Goal: Task Accomplishment & Management: Manage account settings

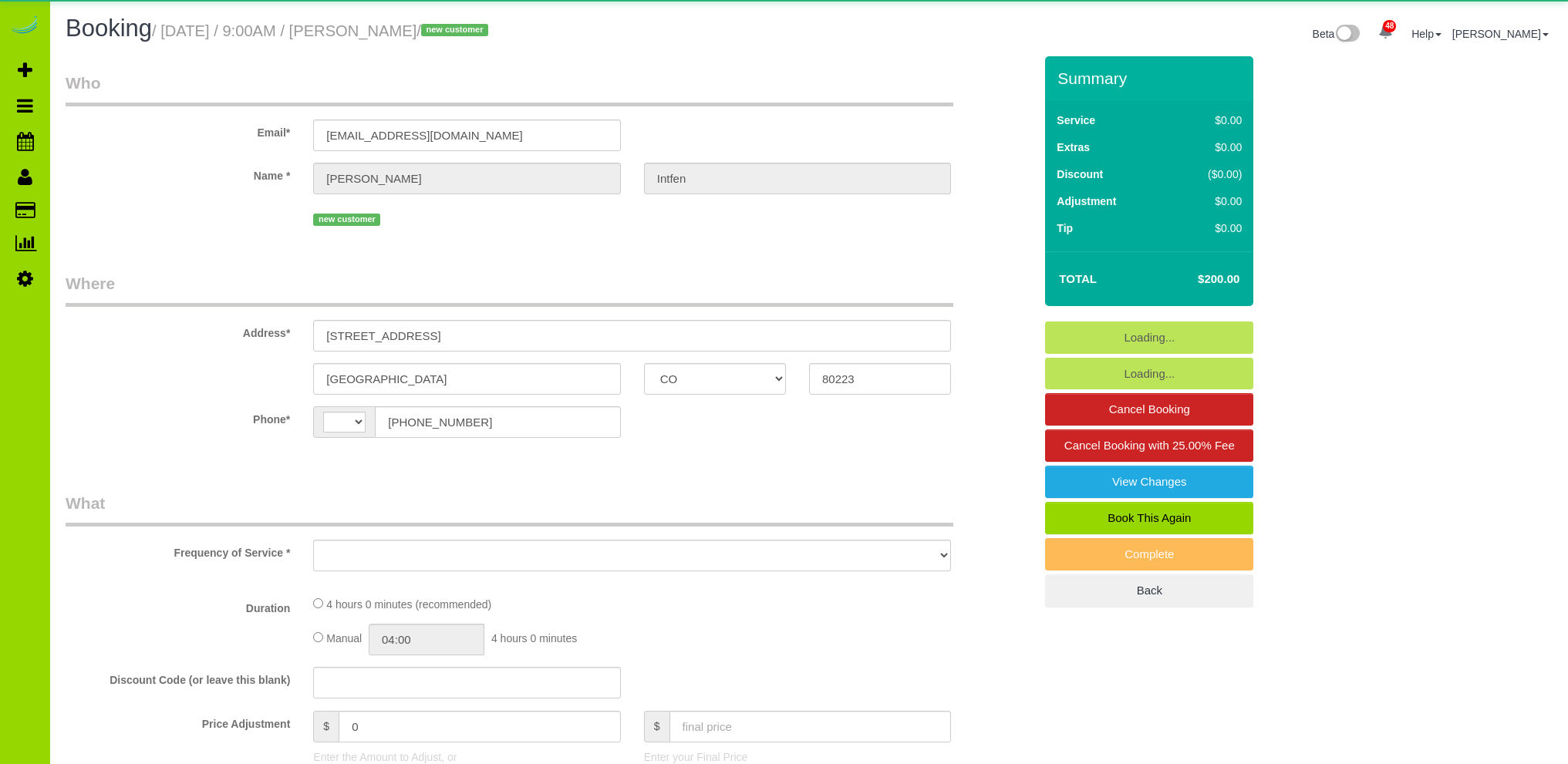
select select "CO"
select select "string:US"
select select "object:1255"
select select "string:fspay-a883d332-38ad-45d5-94a3-e88d4d6bd0d9"
select select "spot1"
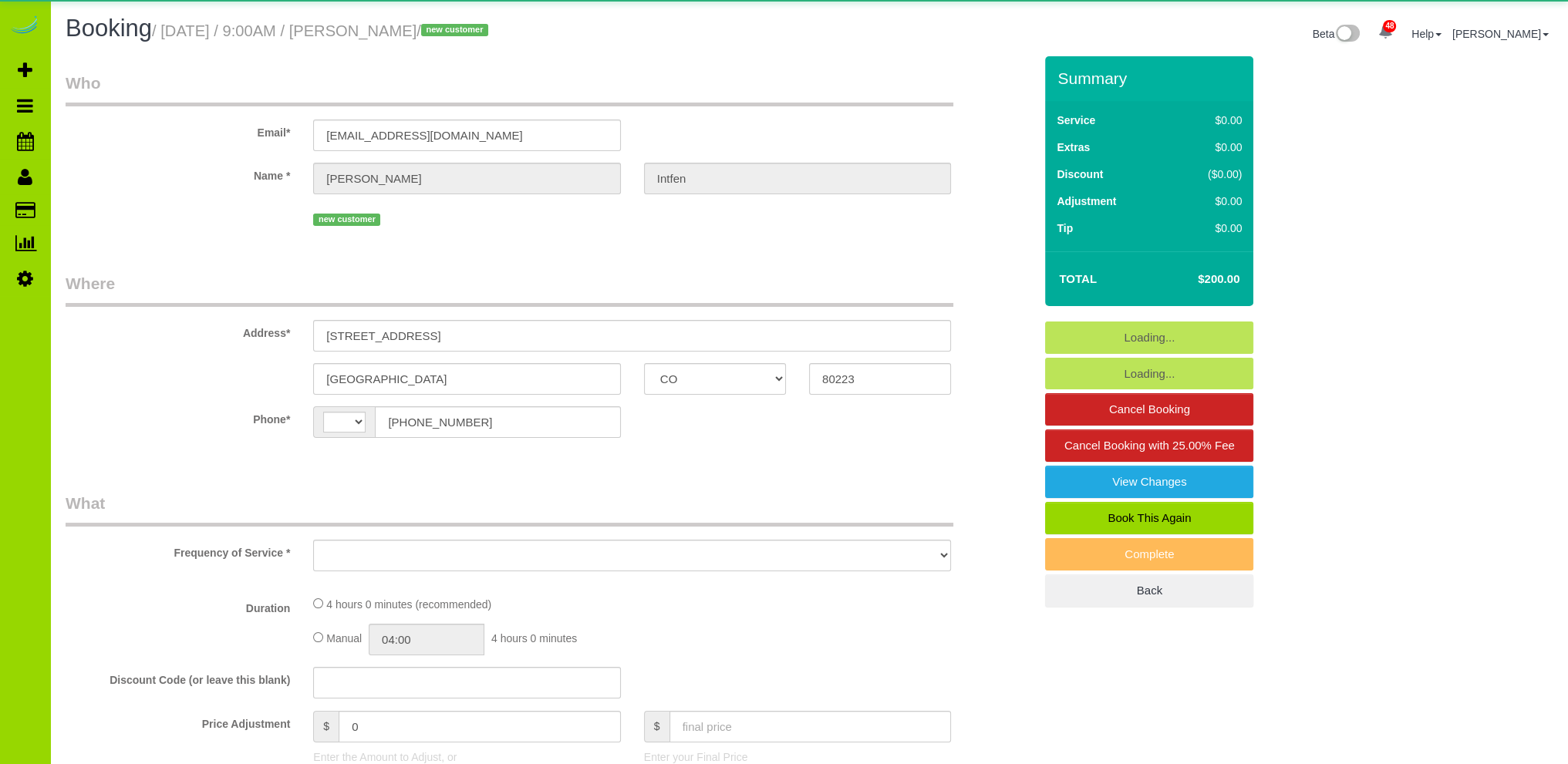
select select "number:2"
select select "number:11"
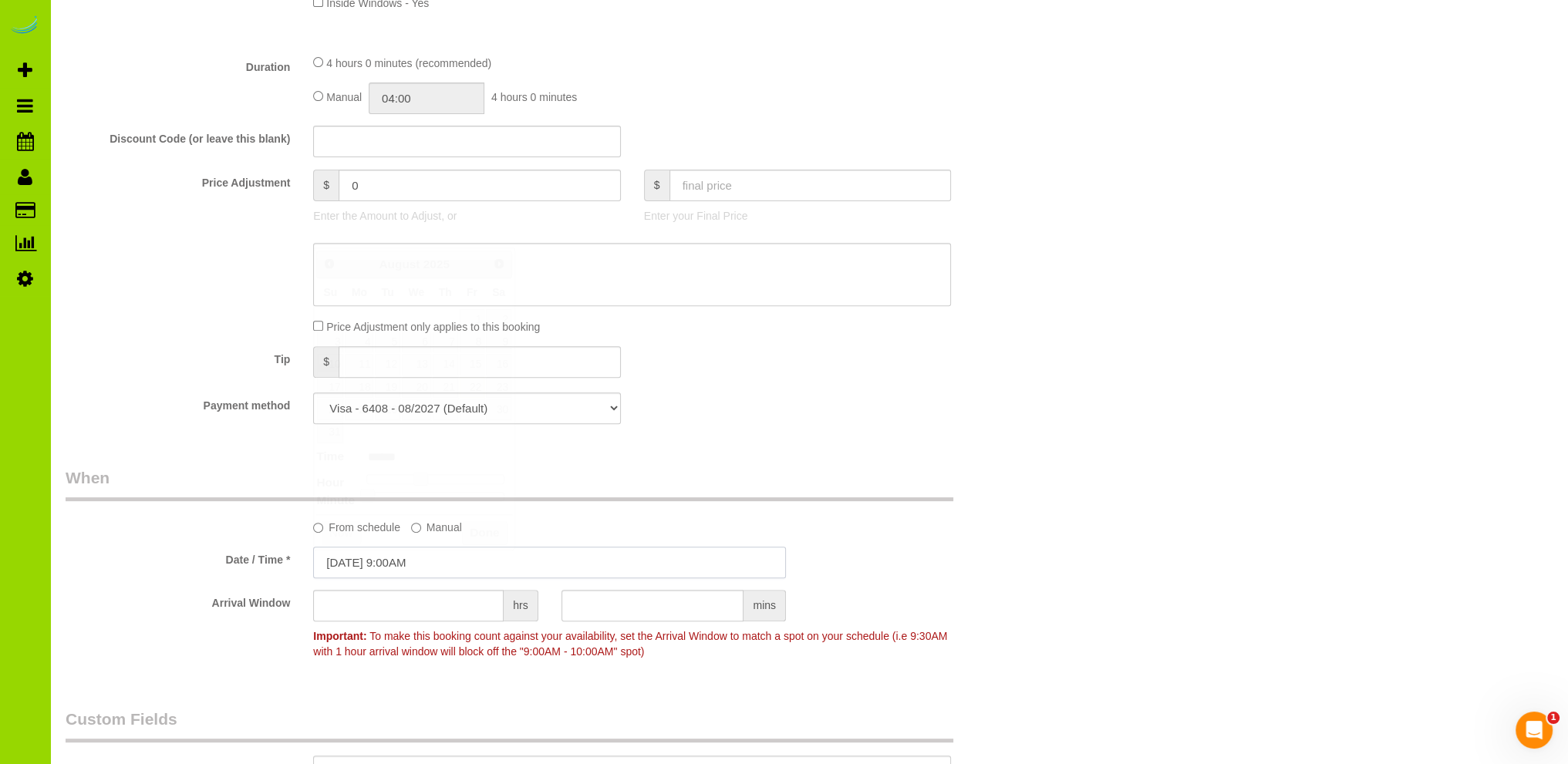
click at [365, 561] on input "08/22/2025 9:00AM" at bounding box center [549, 562] width 473 height 31
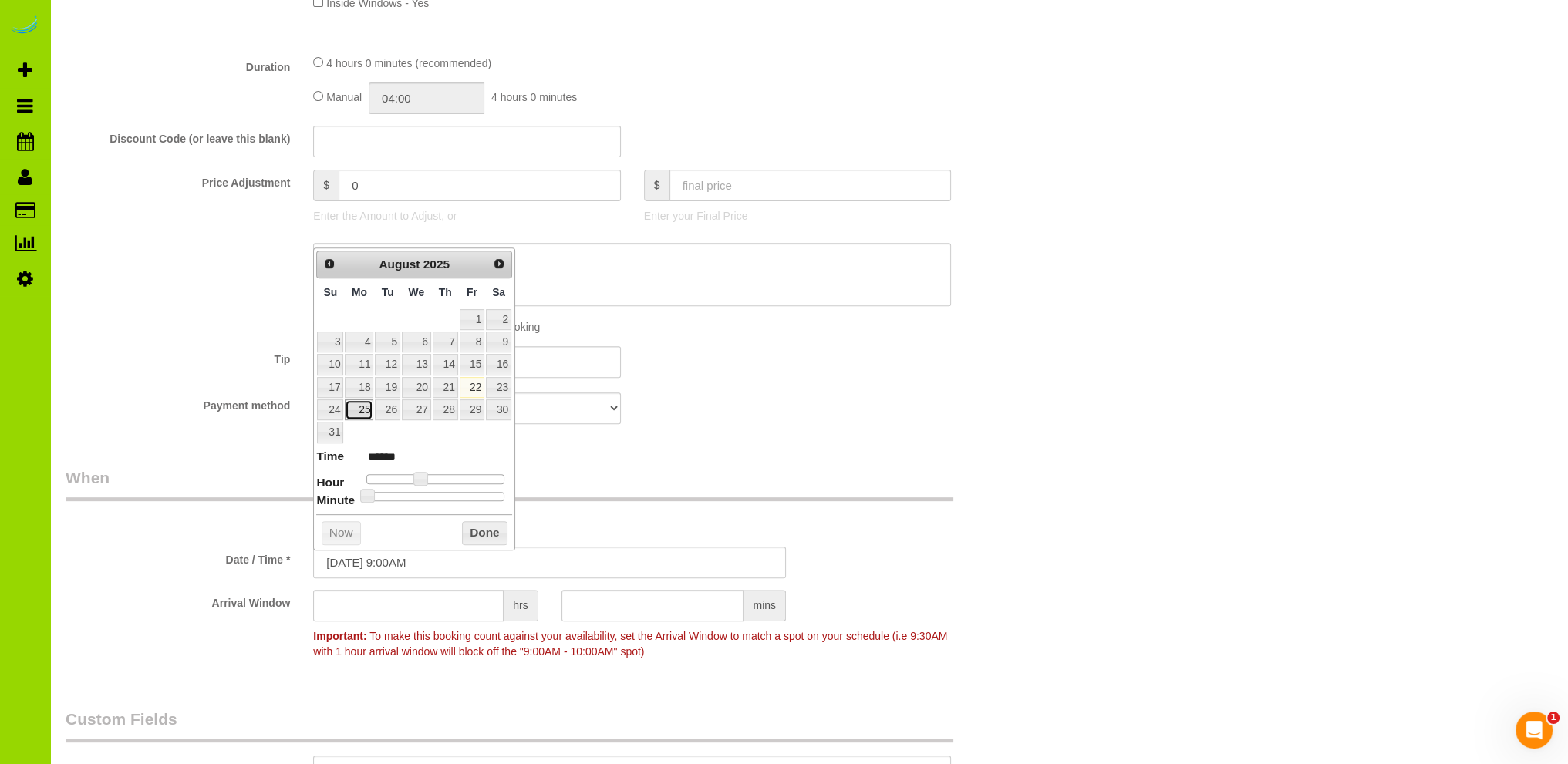
click at [358, 405] on link "25" at bounding box center [359, 409] width 29 height 21
type input "08/25/2025 9:00AM"
click at [478, 527] on button "Done" at bounding box center [484, 534] width 45 height 25
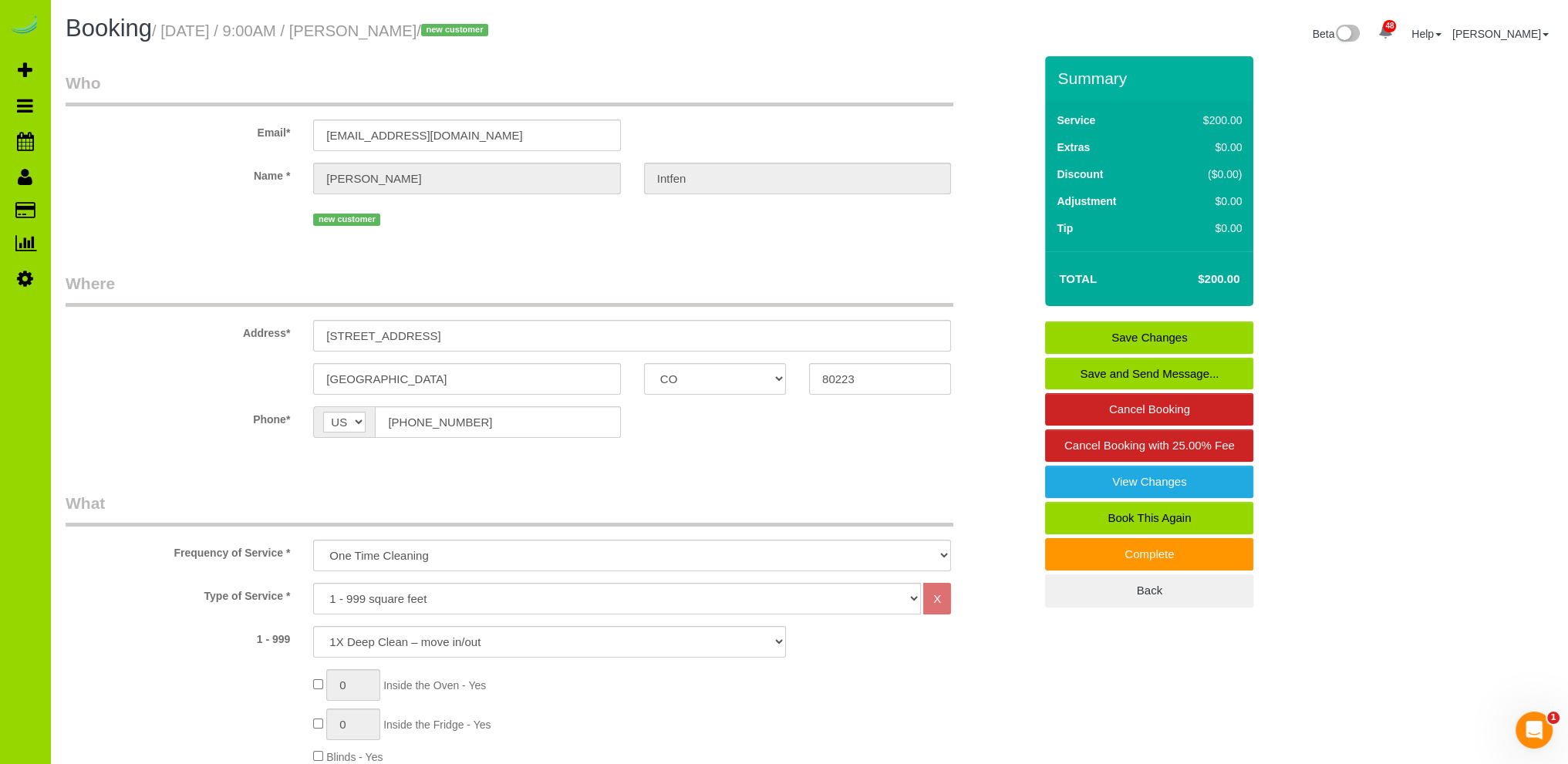
click at [1116, 336] on link "Save Changes" at bounding box center [1149, 337] width 209 height 32
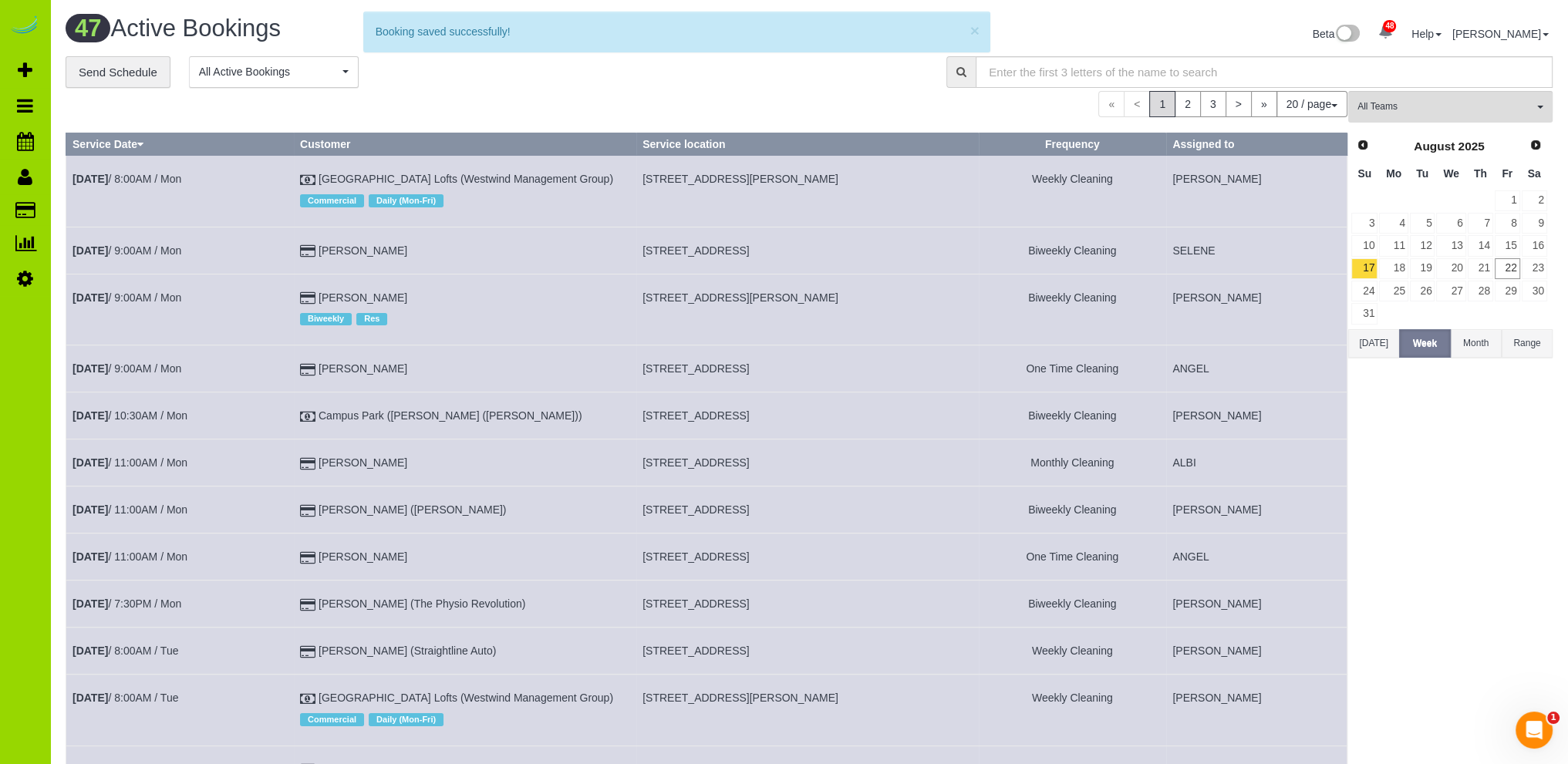
click at [329, 21] on h1 "47 Active Bookings" at bounding box center [431, 29] width 732 height 27
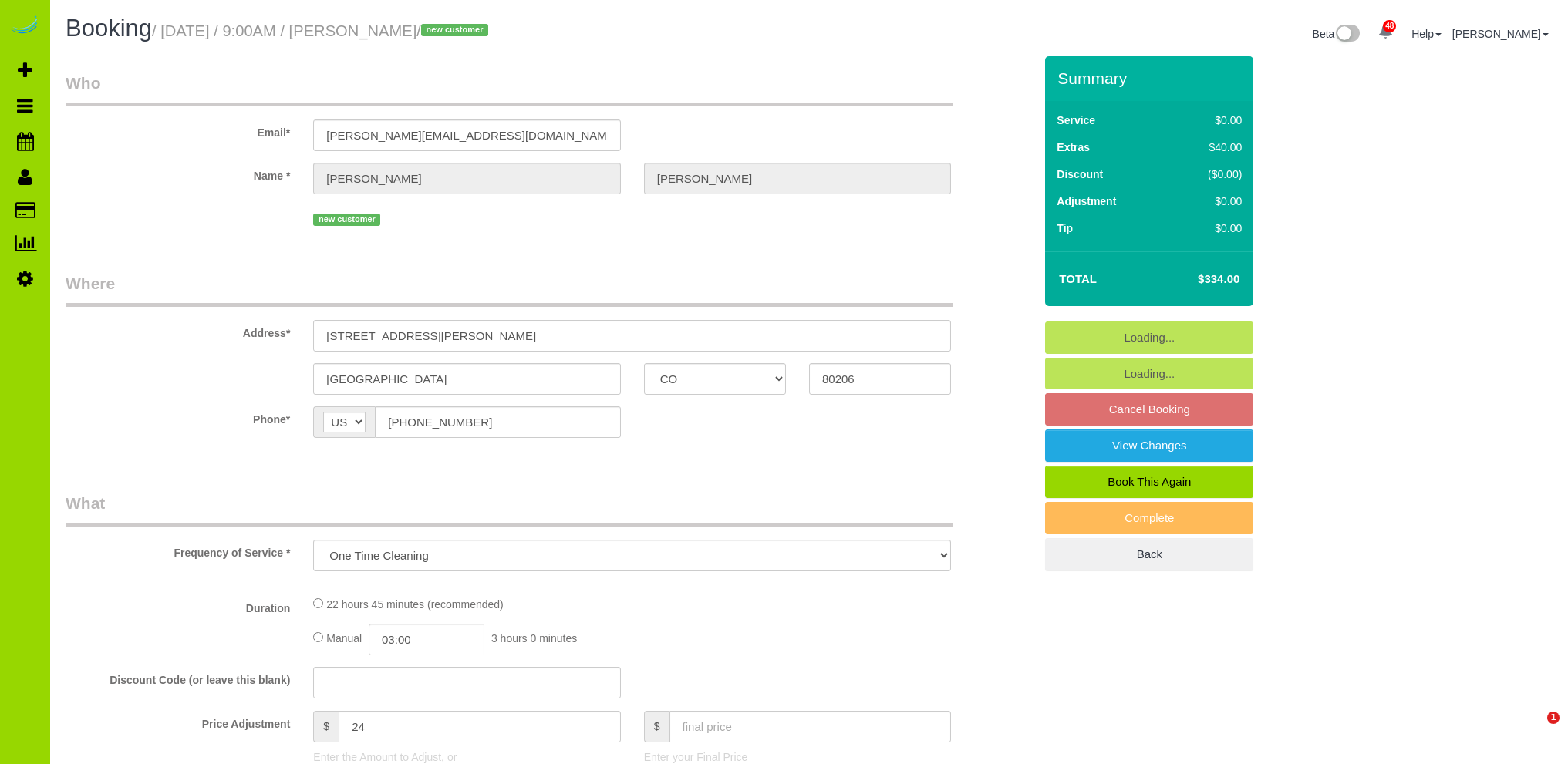
select select "CO"
select select "string:fspay-02ff0bb3-9ccf-430b-a3dc-3f42a692856e"
select select "4"
select select "spot1"
select select "number:5"
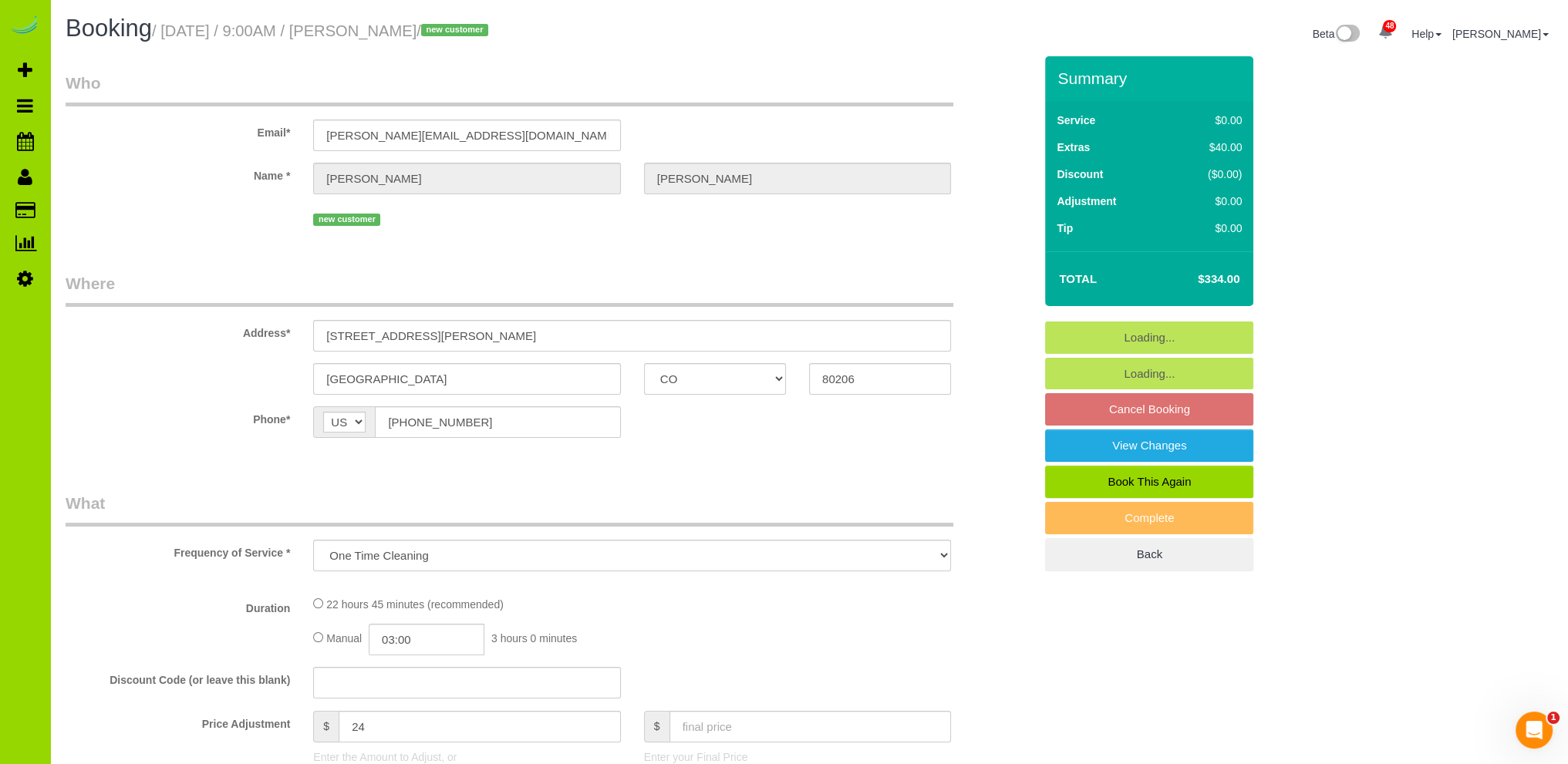
select select "number:19"
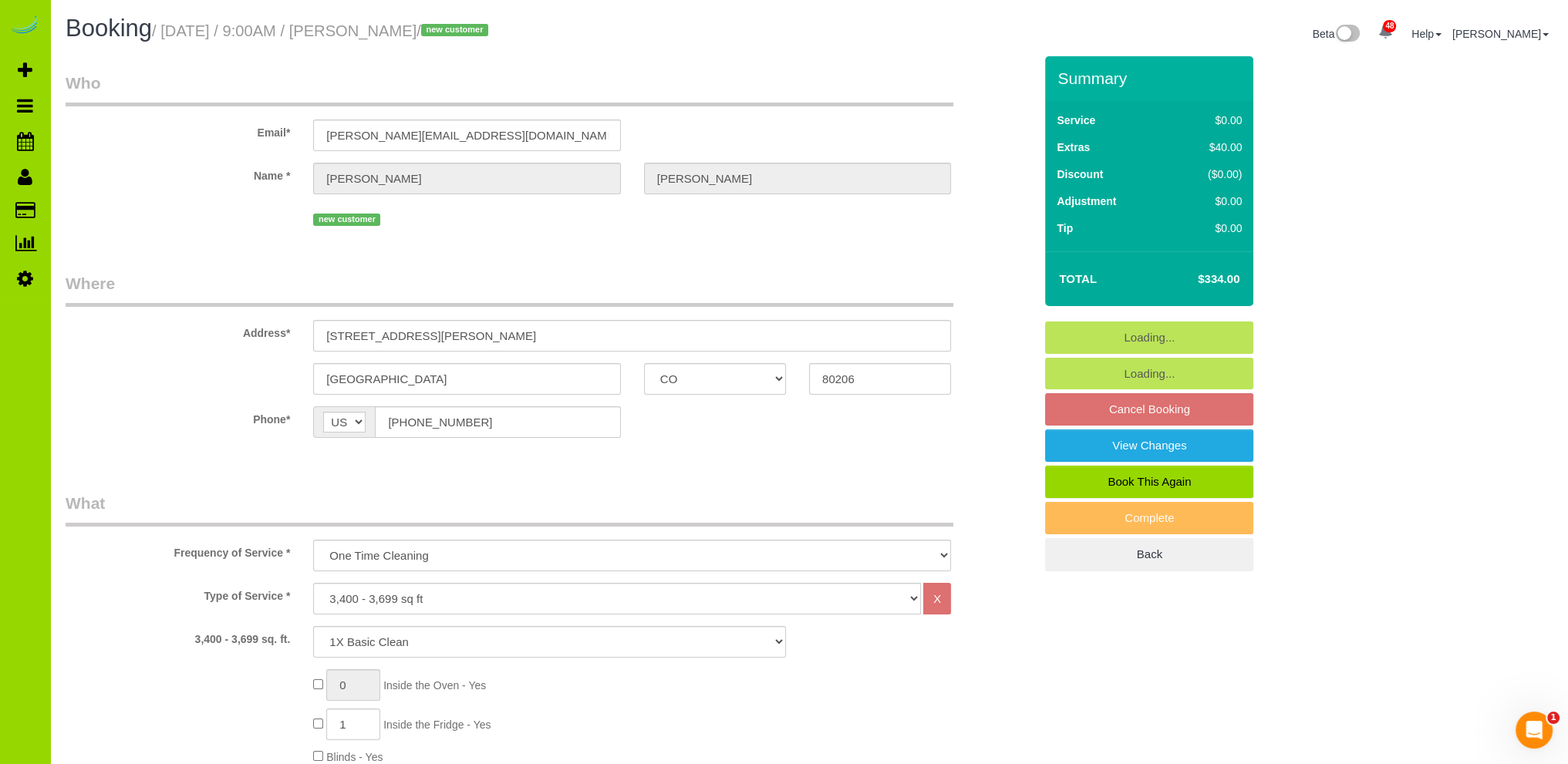
select select "object:1221"
select select "spot6"
select select "4"
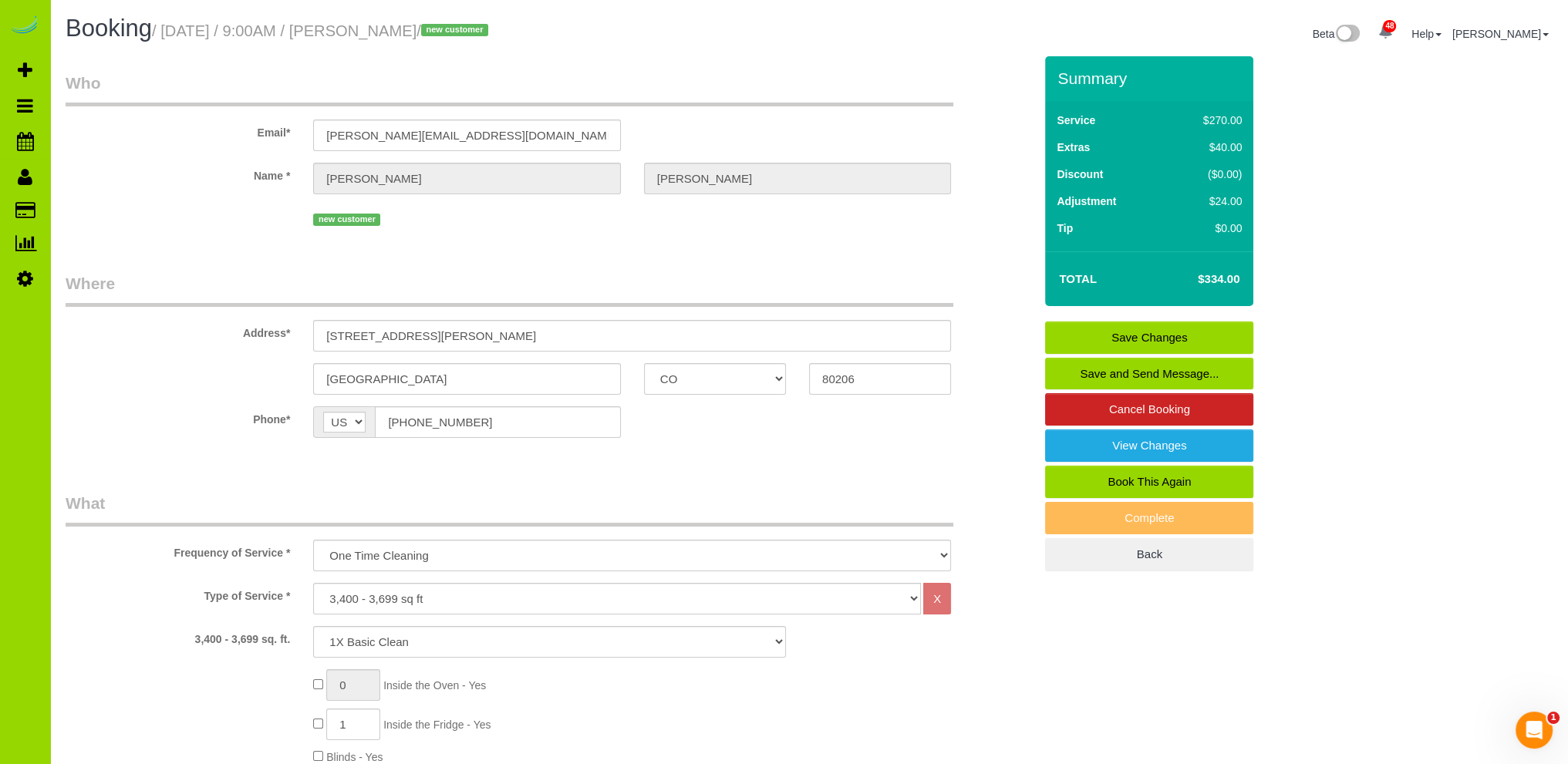
click at [198, 193] on div "Name * Carrie Duran" at bounding box center [549, 178] width 991 height 31
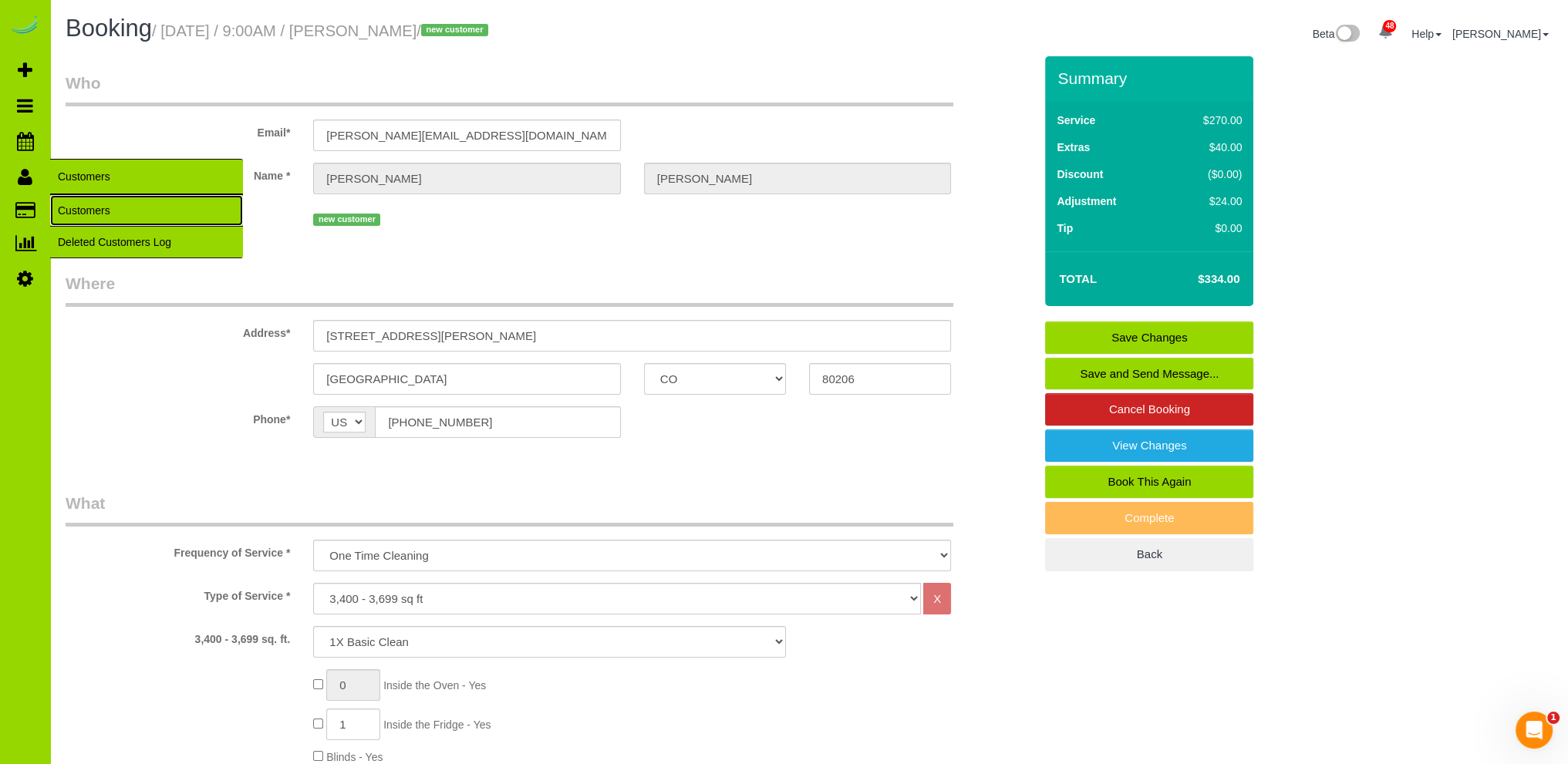
click at [77, 208] on link "Customers" at bounding box center [146, 210] width 193 height 30
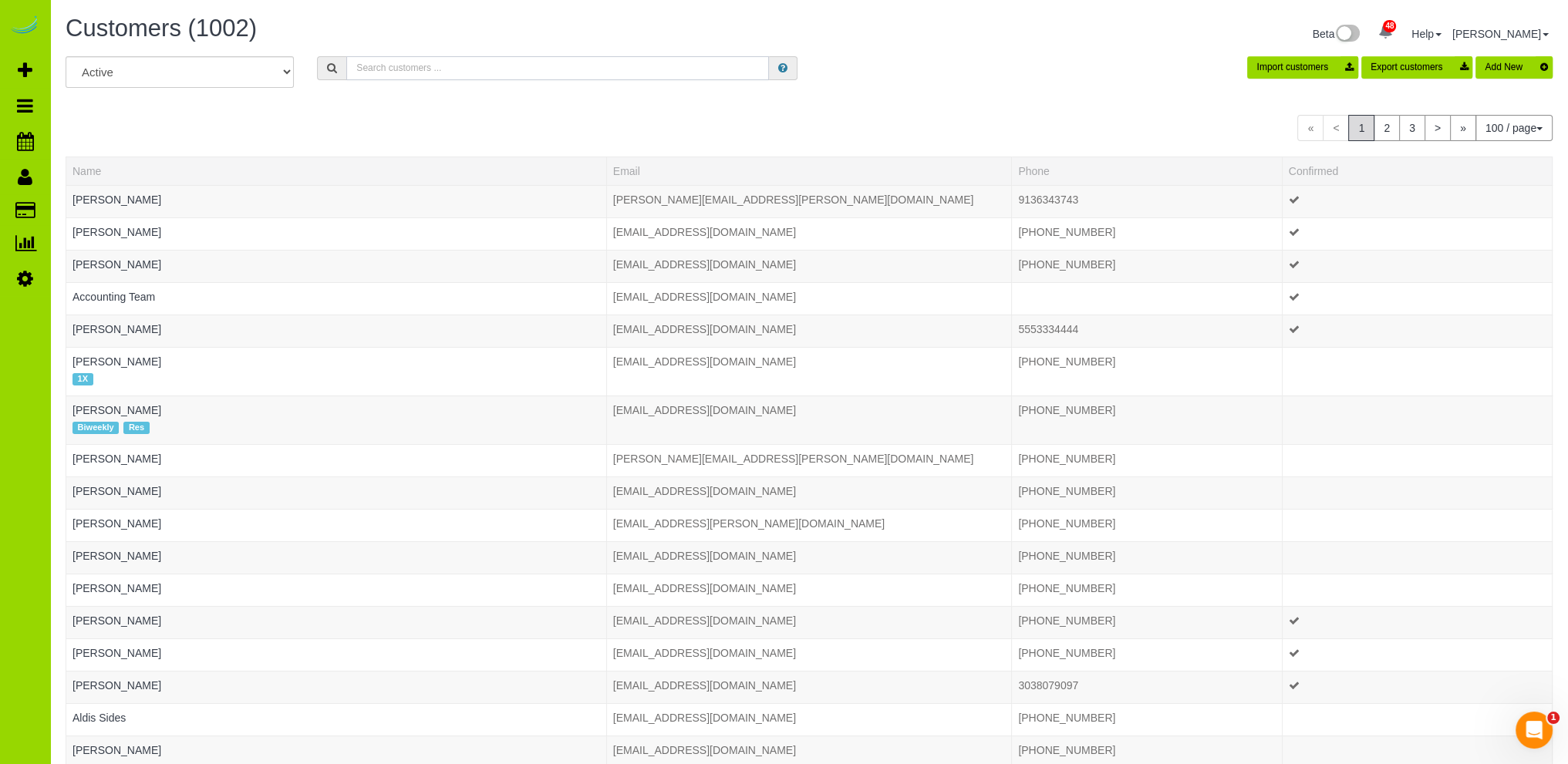
click at [448, 67] on input "text" at bounding box center [557, 68] width 423 height 24
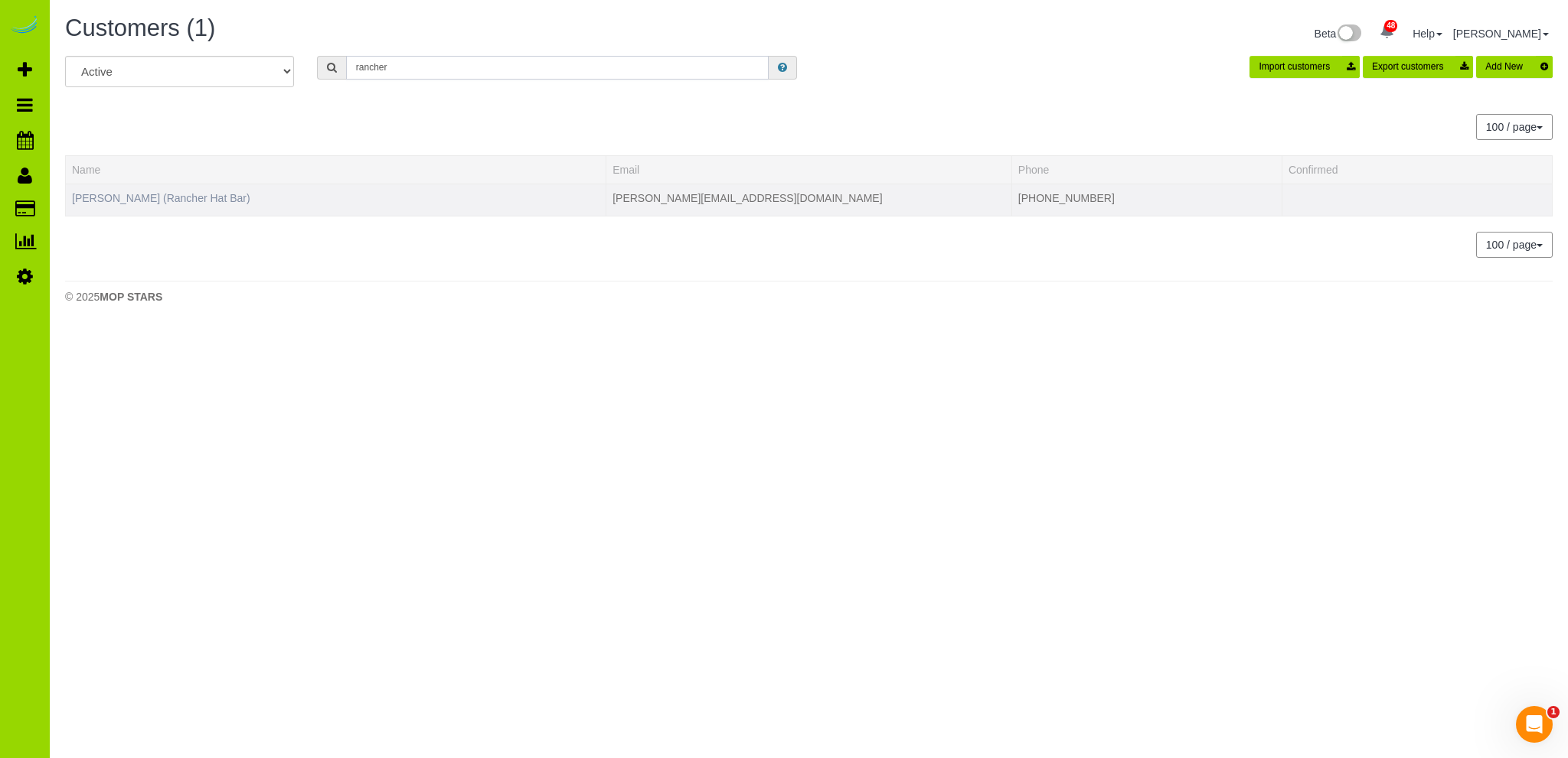
type input "rancher"
click at [156, 195] on link "Samantha Cromwell (Rancher Hat Bar)" at bounding box center [161, 198] width 178 height 12
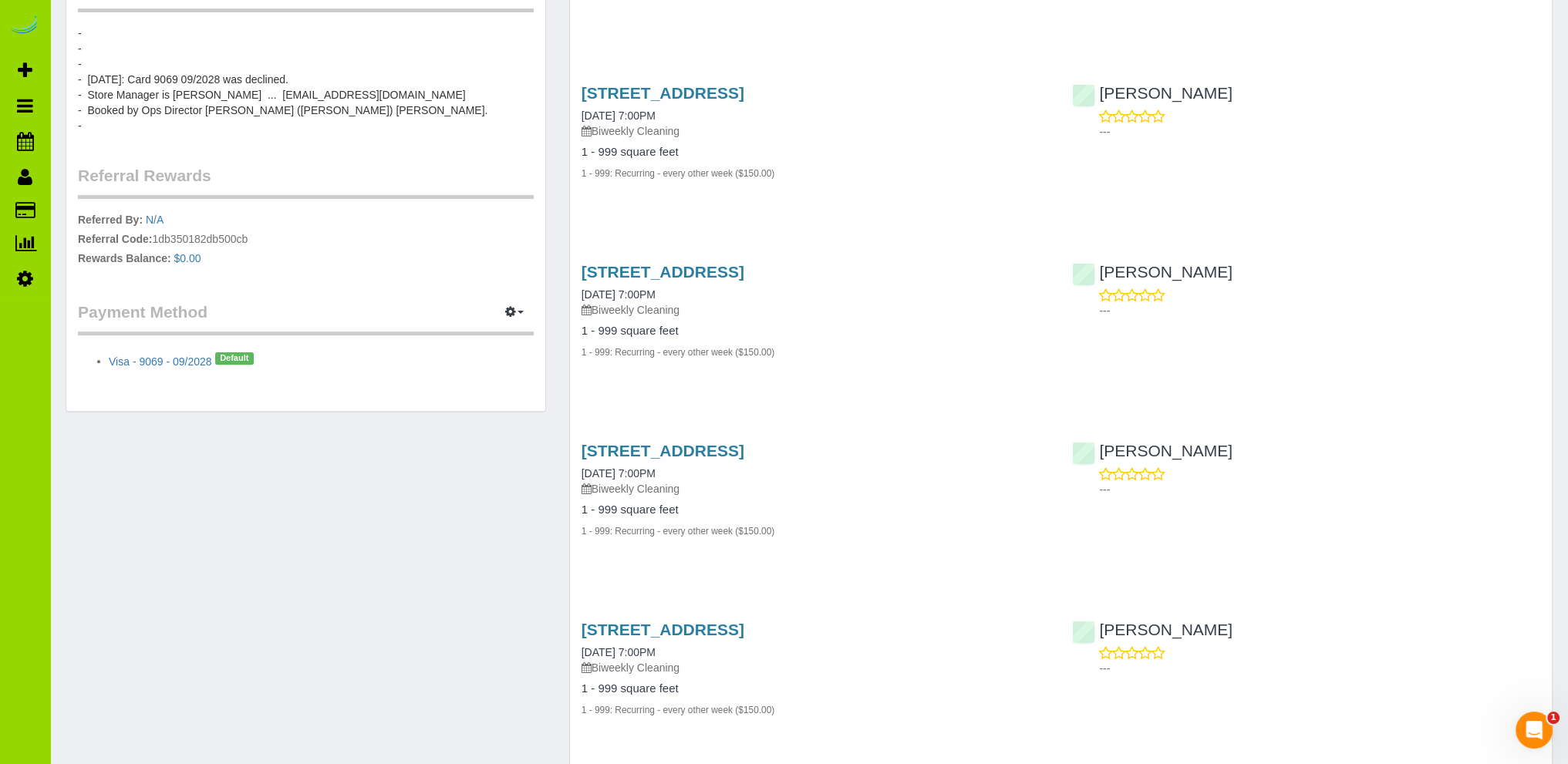
scroll to position [617, 0]
click at [340, 498] on div "Customer Info Edit Contact Info Send Message Email Preferences Special Sales Ta…" at bounding box center [809, 665] width 1510 height 2451
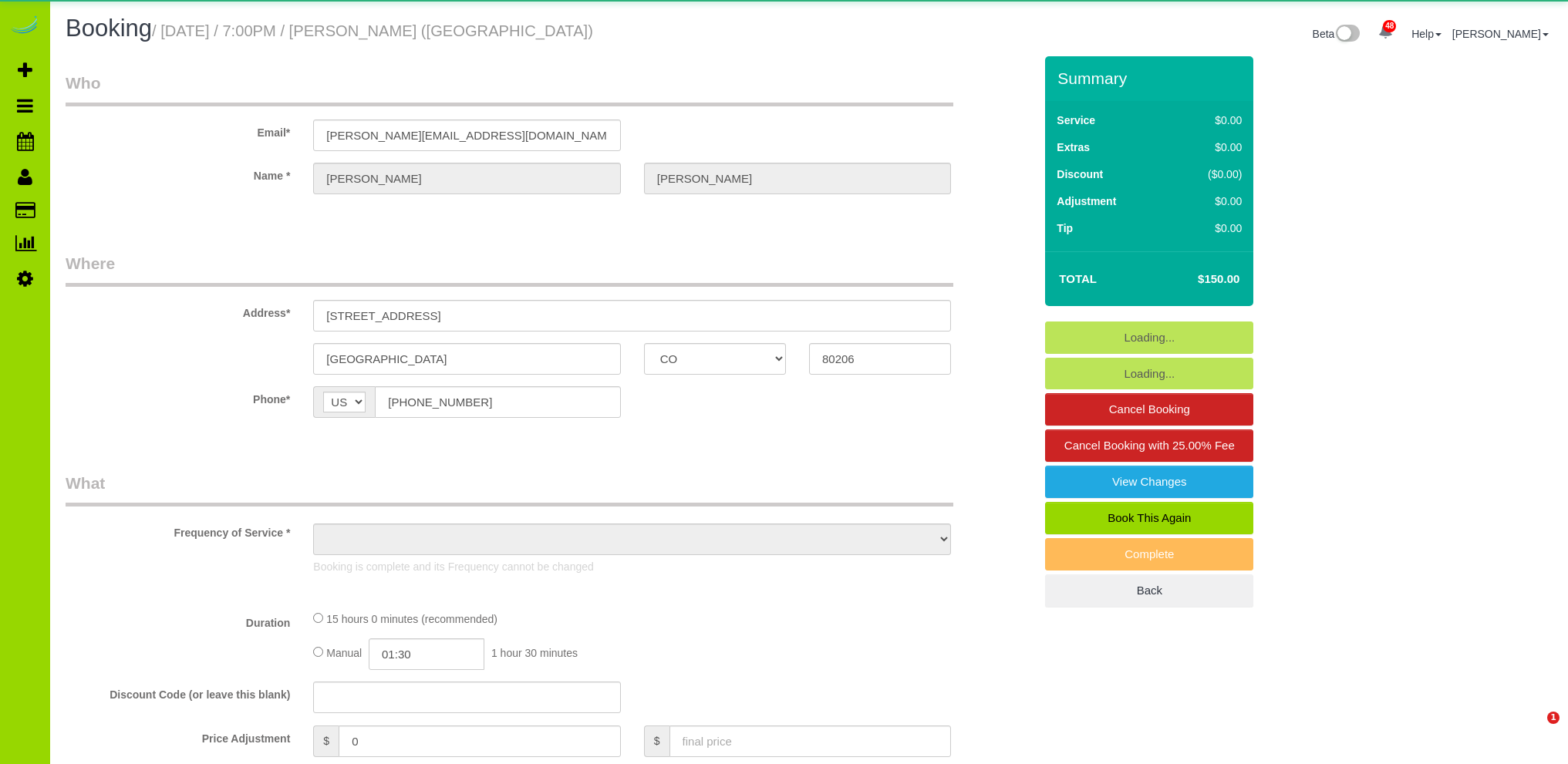
select select "CO"
select select "object:1241"
select select "6"
select select "number:1"
select select "number:11"
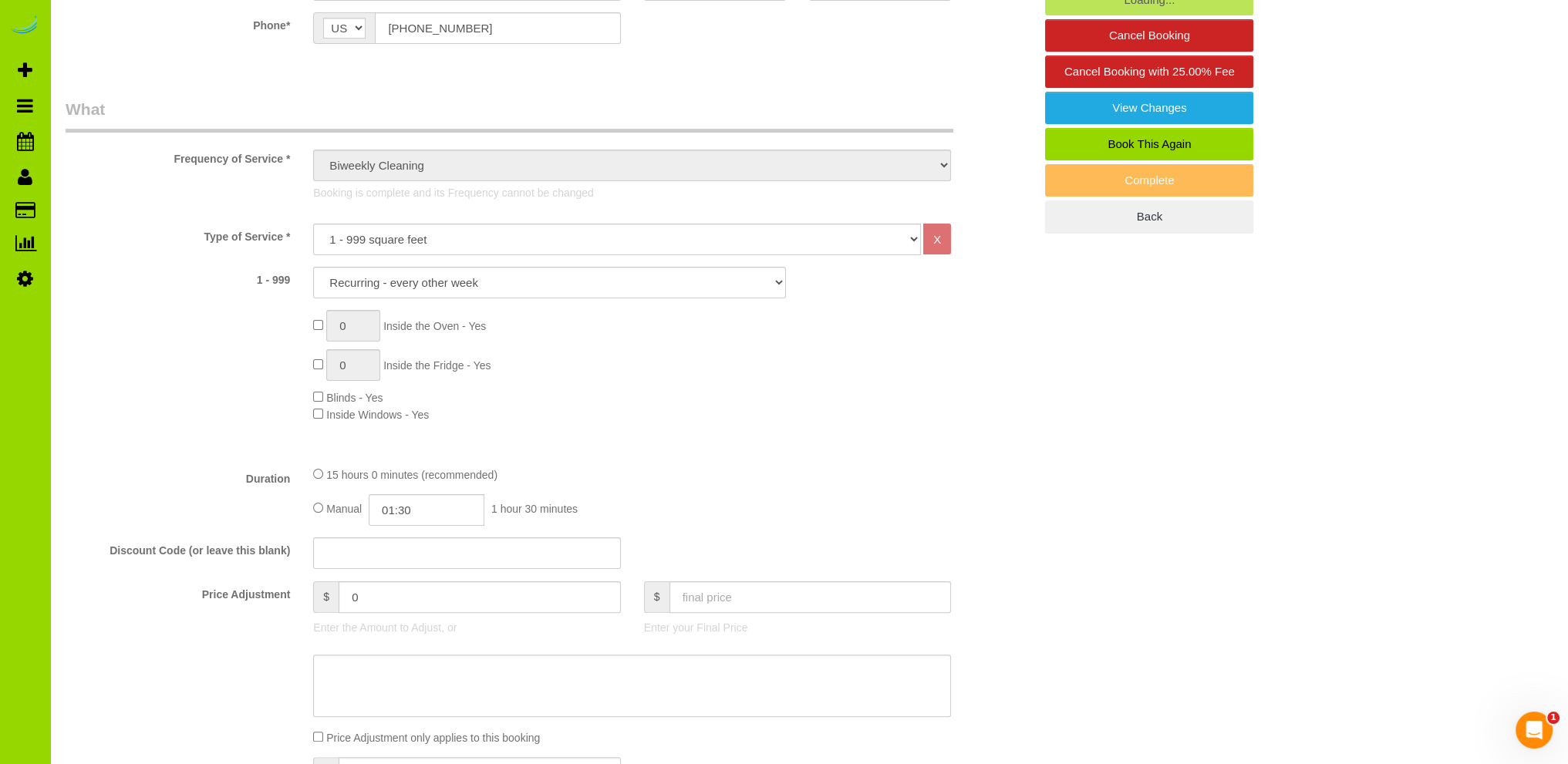
select select "6"
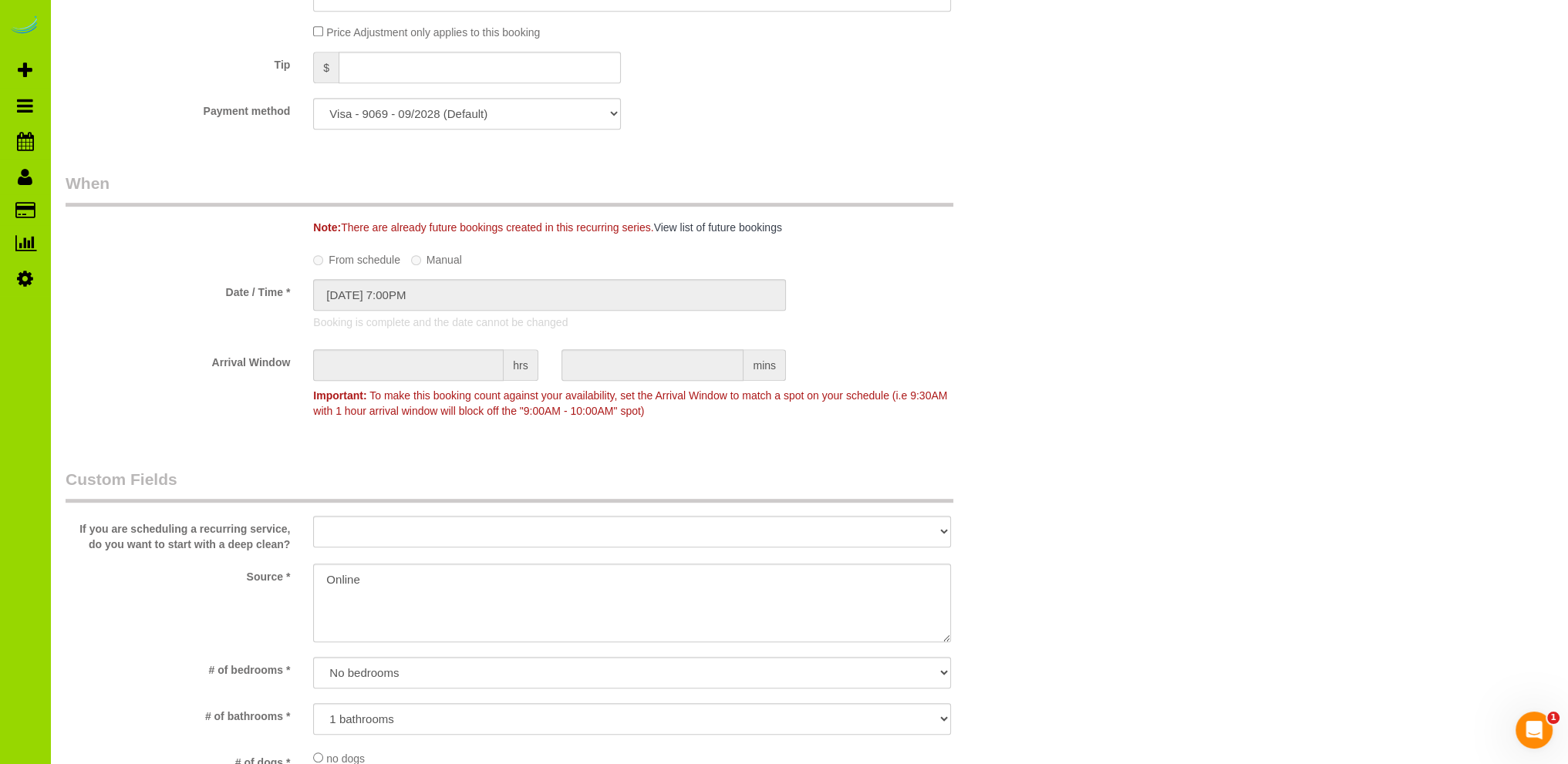
scroll to position [926, 0]
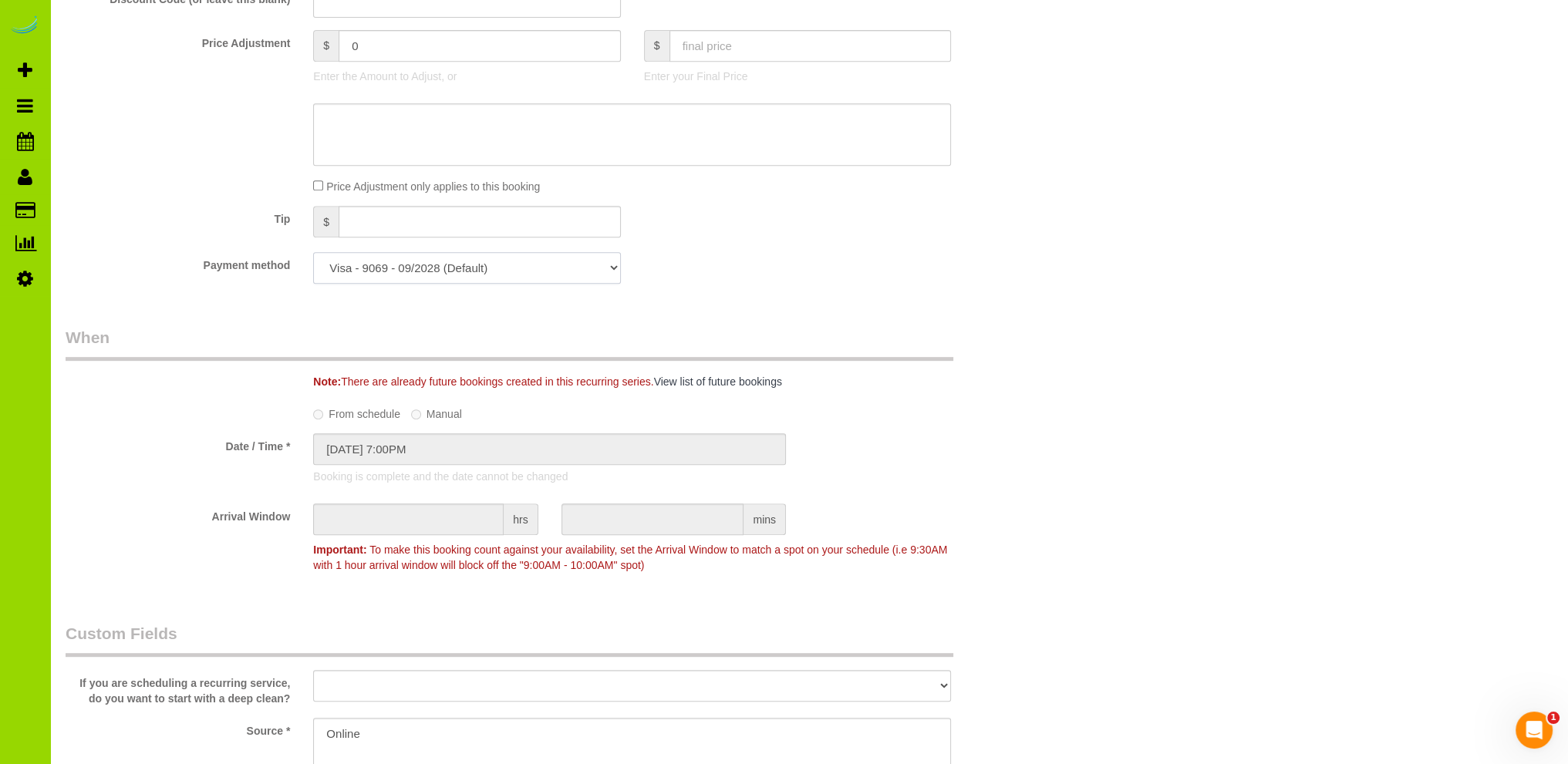
click at [608, 262] on select "Visa - 9069 - 09/2028 (Default) Add Credit Card ─────────────── Cash Check Payp…" at bounding box center [466, 268] width 307 height 31
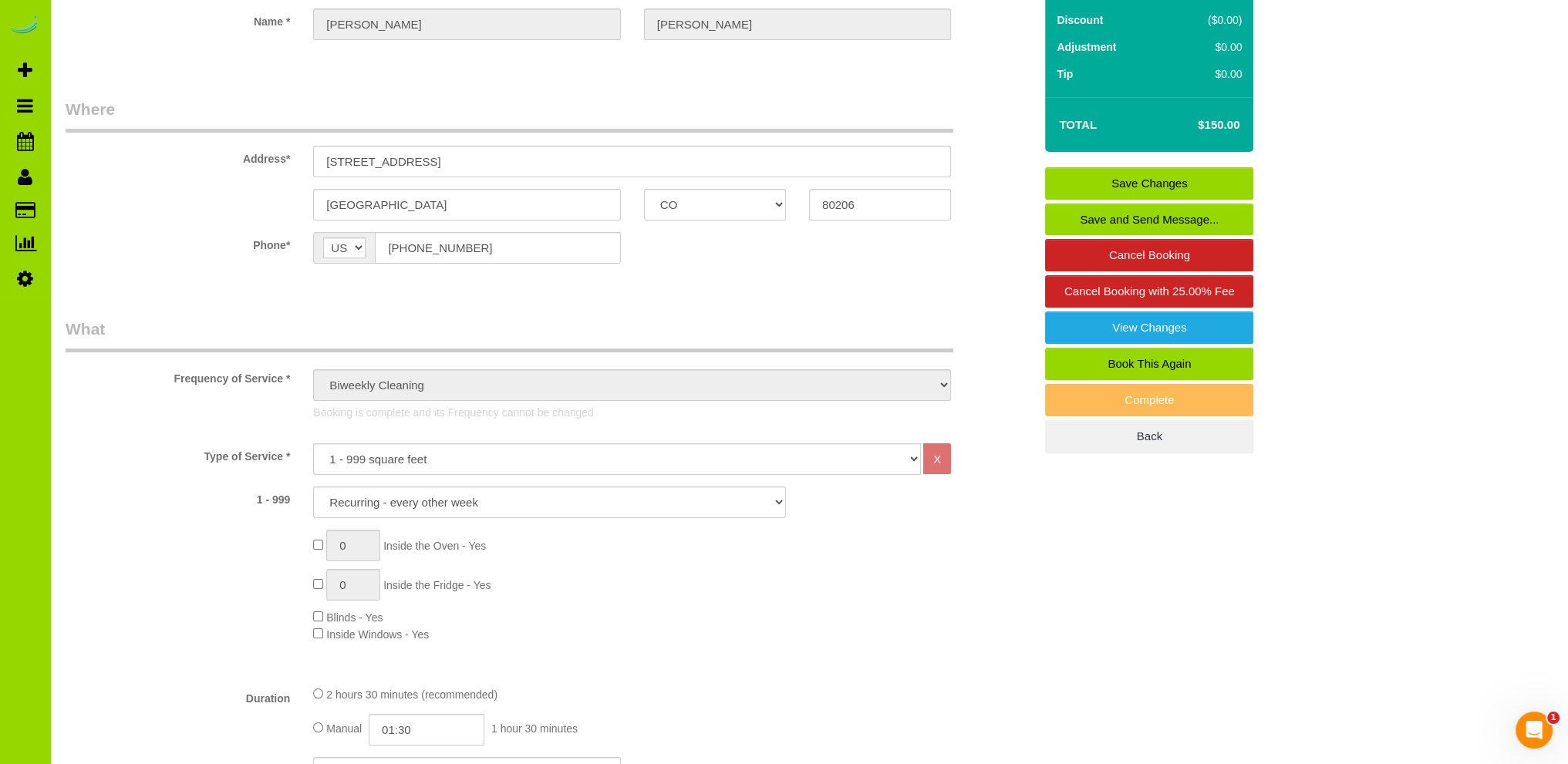
scroll to position [0, 0]
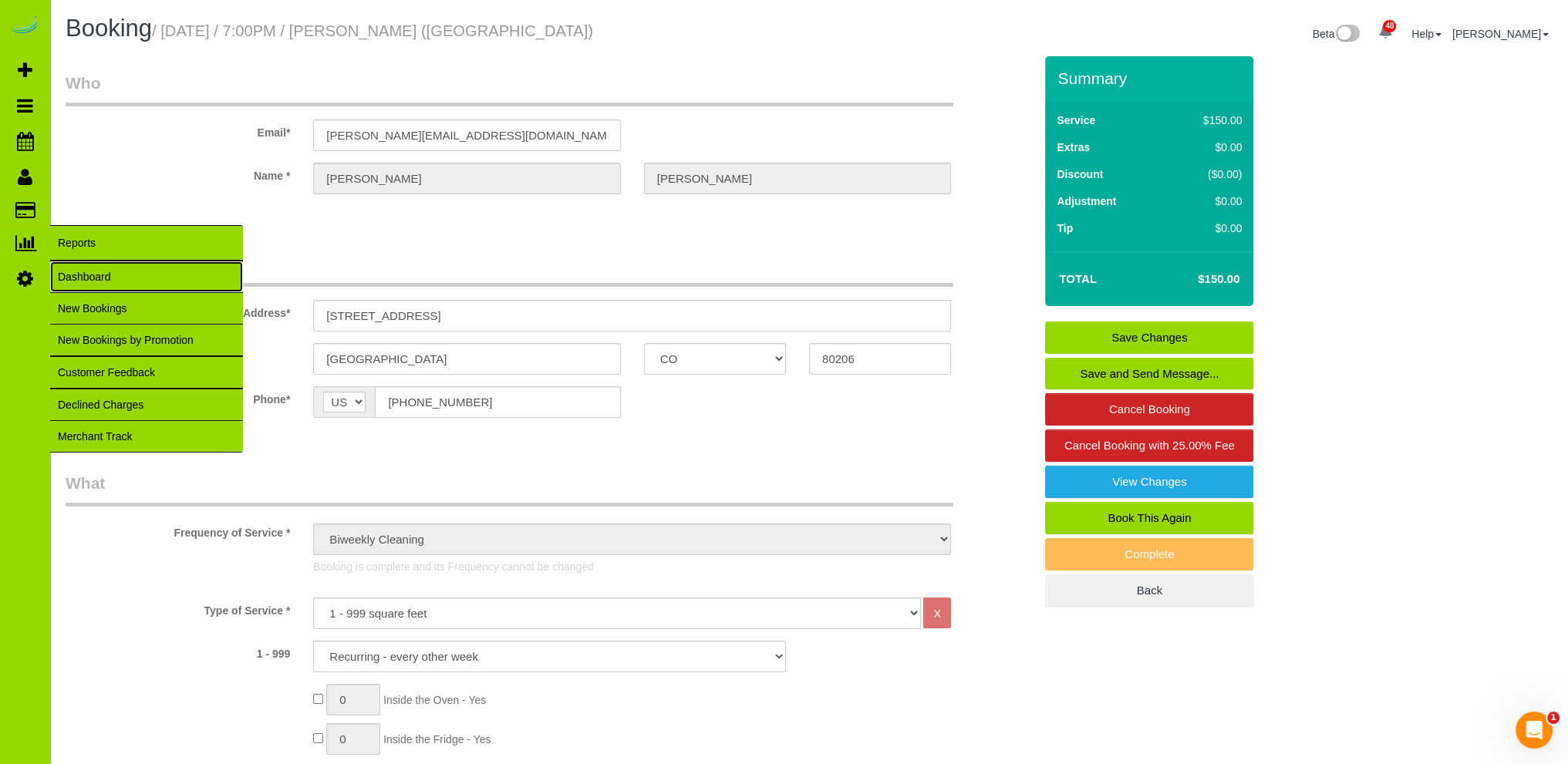
click at [77, 278] on link "Dashboard" at bounding box center [146, 277] width 193 height 30
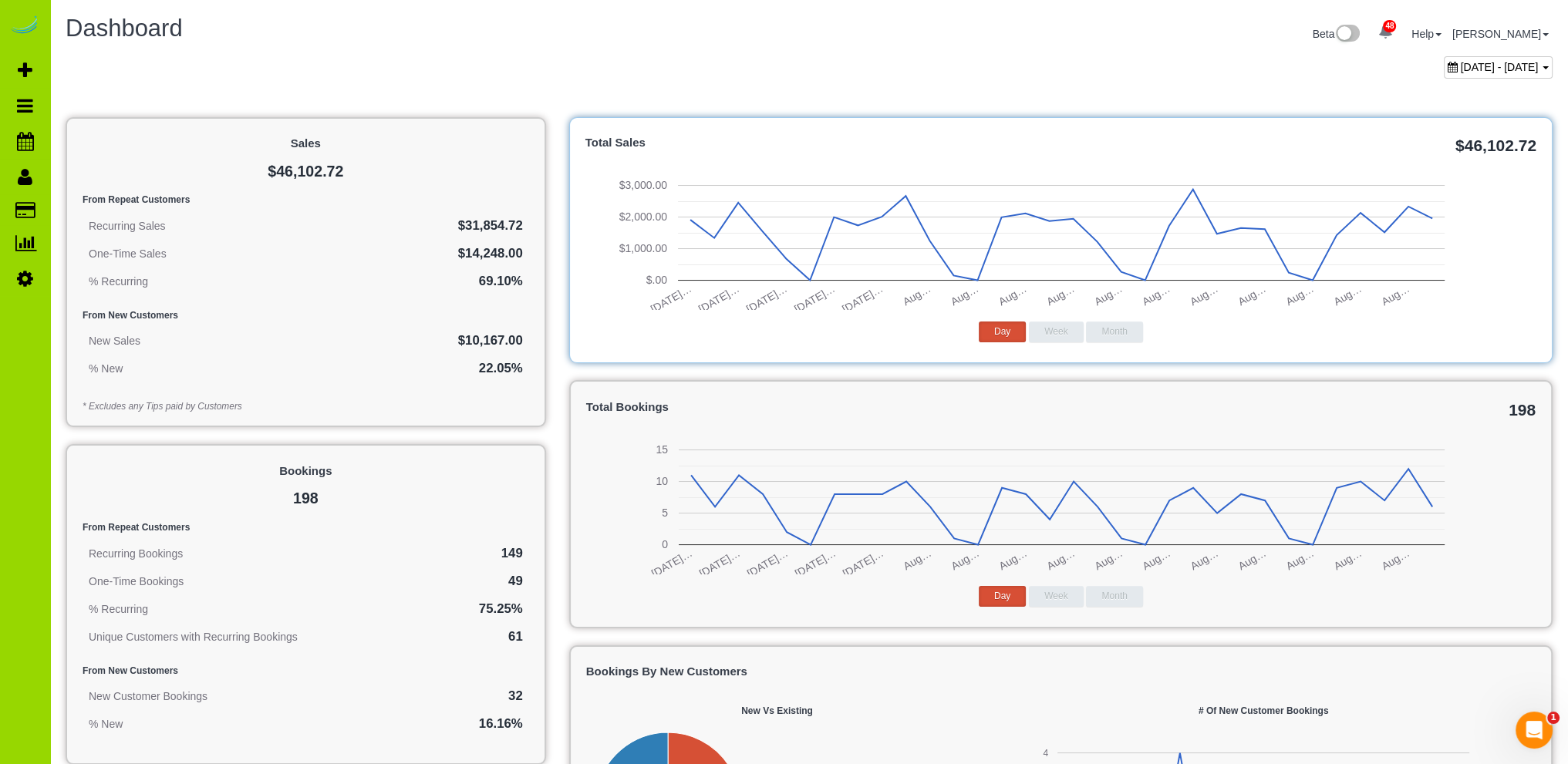
click at [1461, 61] on span "[DATE] - [DATE]" at bounding box center [1500, 67] width 78 height 12
type input "**********"
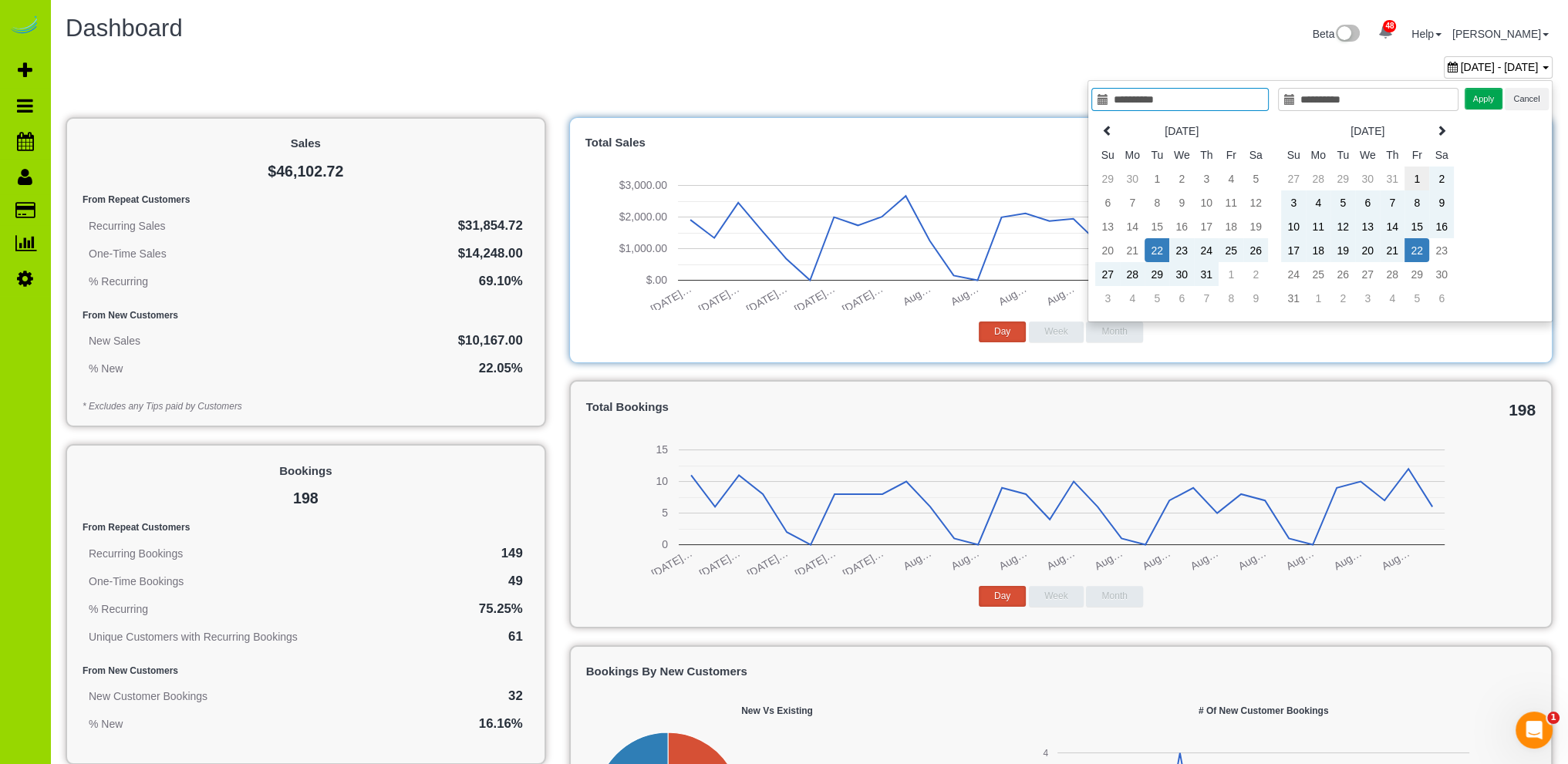
type input "**********"
click at [1418, 172] on td "1" at bounding box center [1417, 178] width 25 height 24
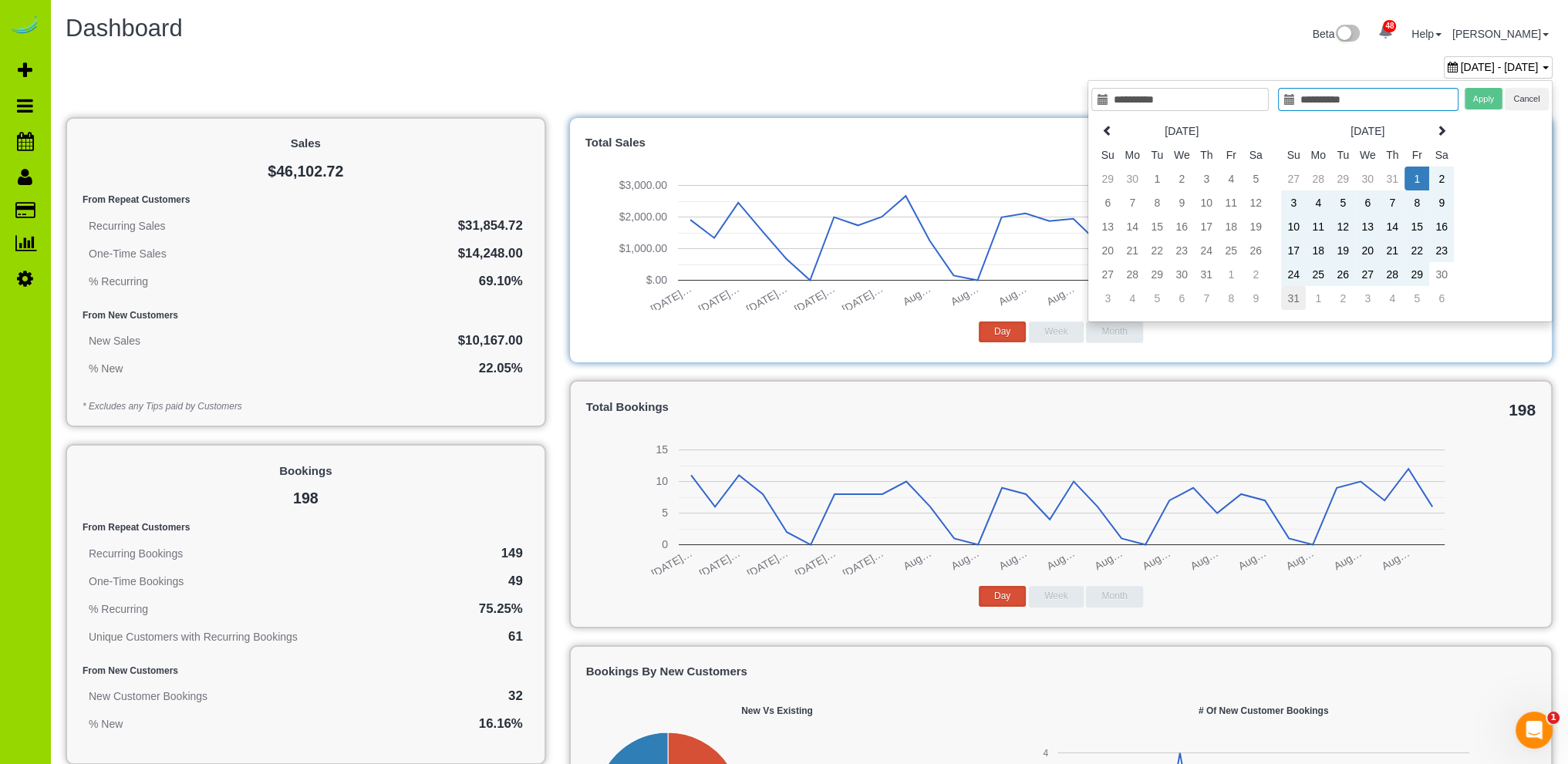
type input "**********"
click at [1298, 297] on td "31" at bounding box center [1294, 298] width 25 height 24
type input "**********"
click at [1484, 98] on button "Apply" at bounding box center [1484, 99] width 38 height 23
